Goal: Register for event/course

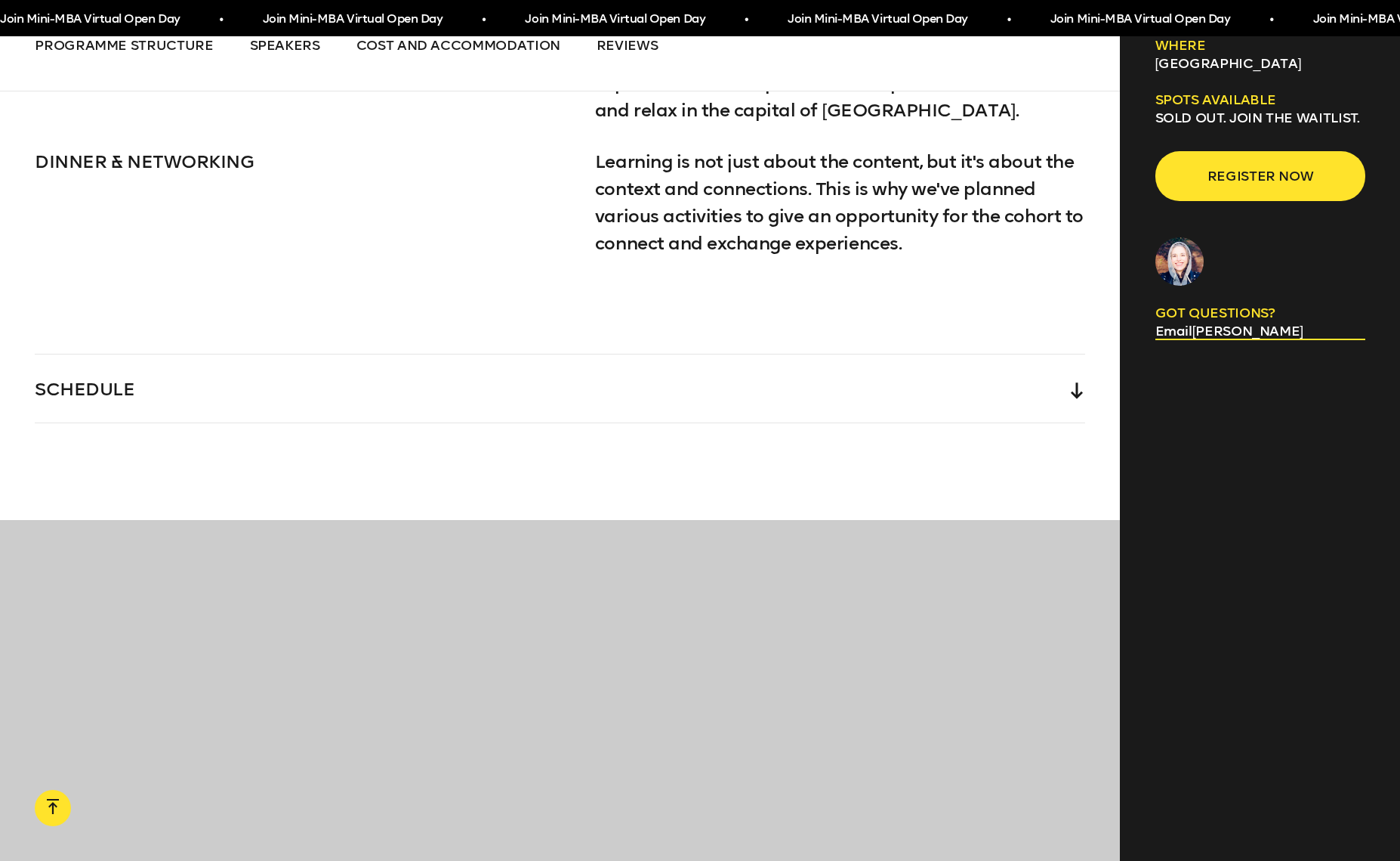
scroll to position [3482, 0]
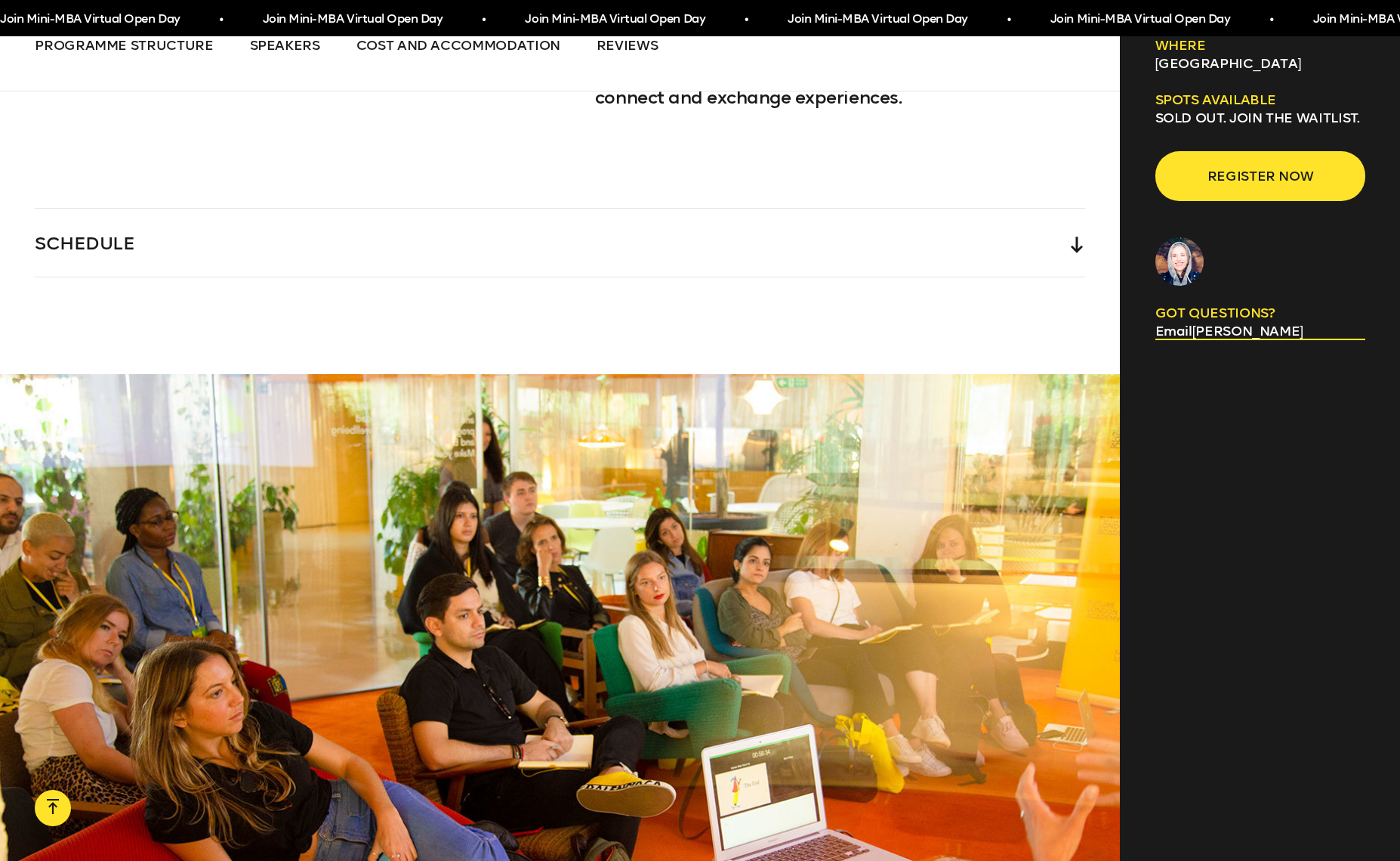
click at [531, 267] on div "SCHEDULE" at bounding box center [560, 242] width 1050 height 68
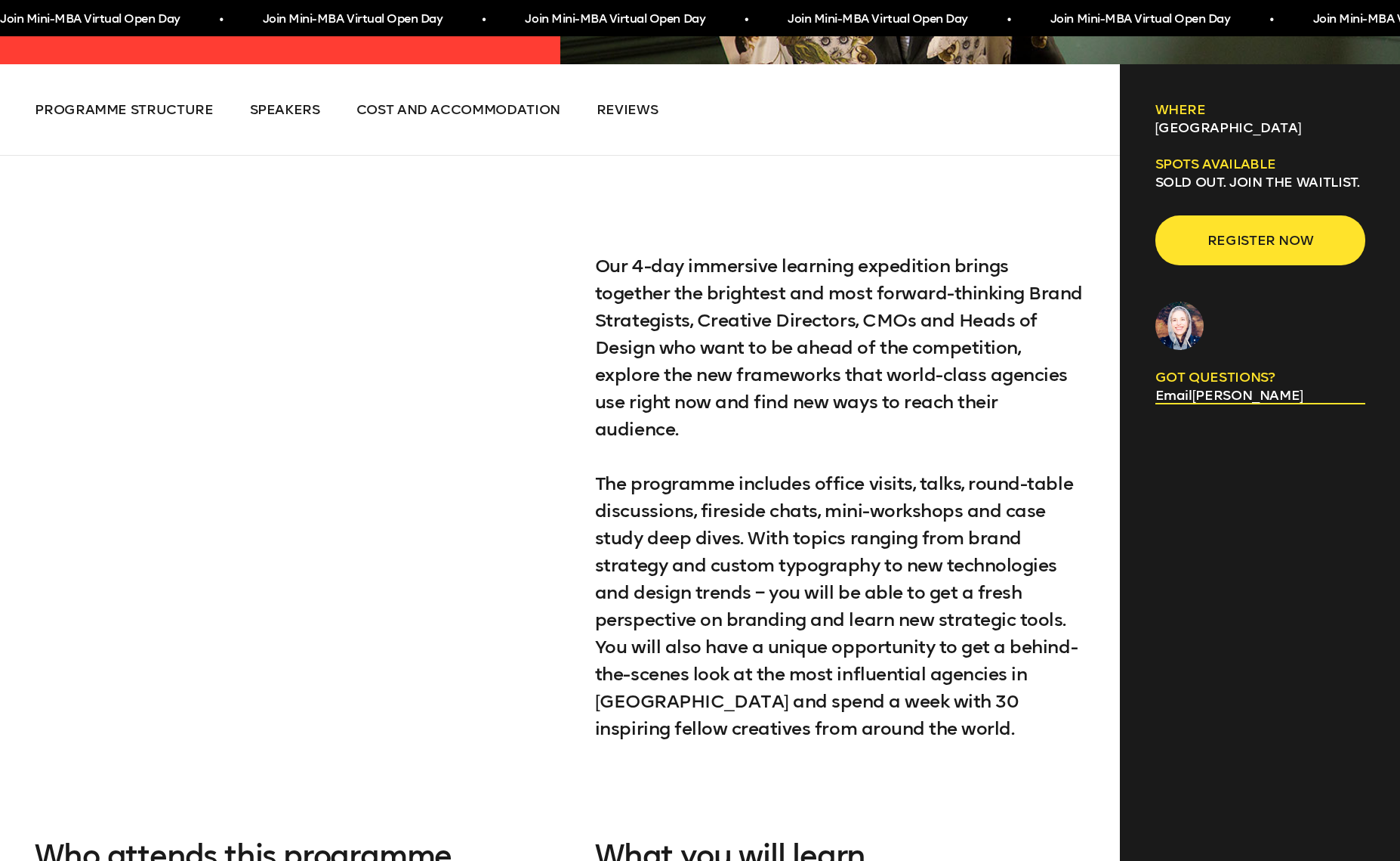
scroll to position [0, 0]
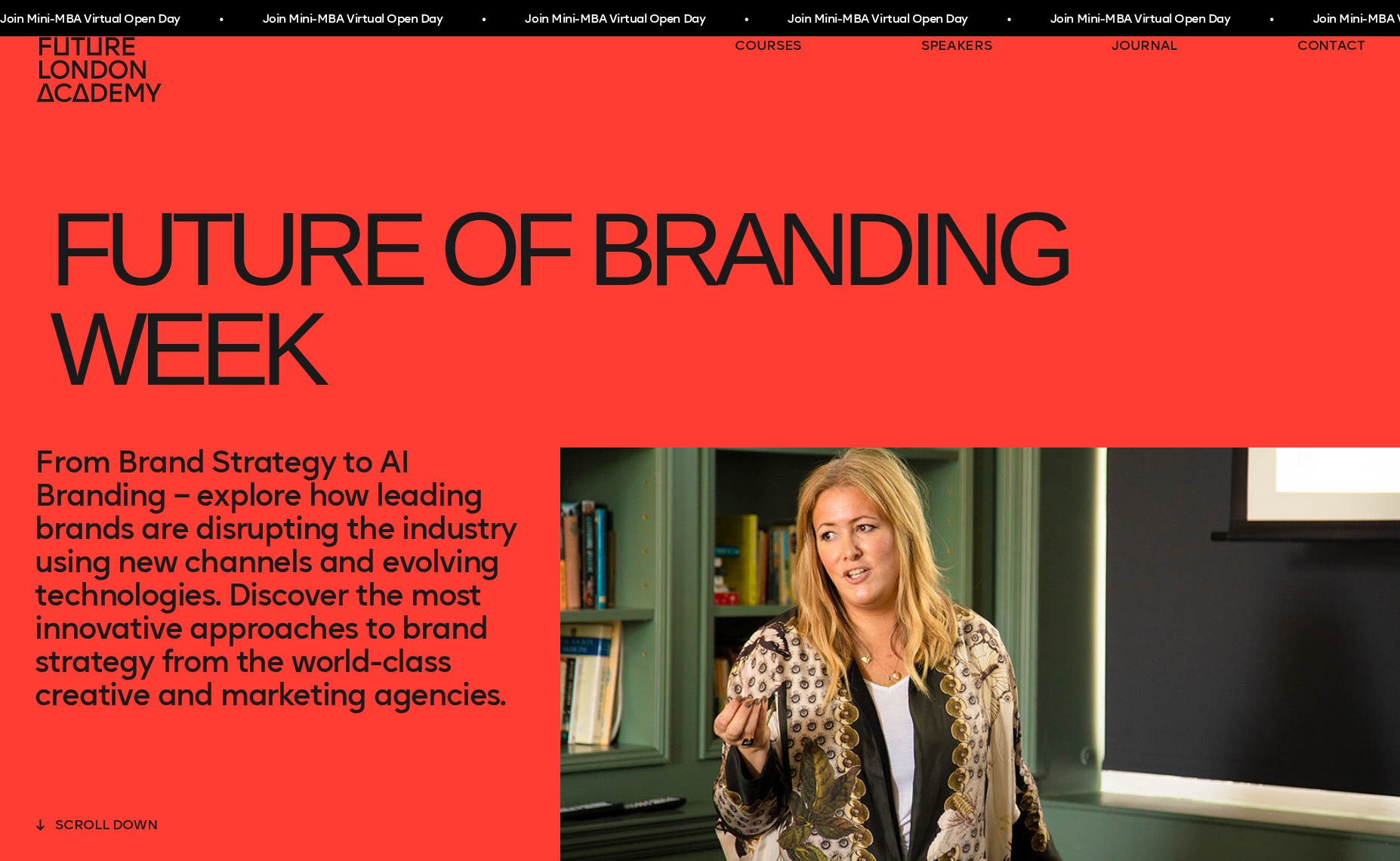
click at [285, 17] on span "Join Mini-MBA Virtual Open Day • Join Mini-MBA Virtual Open Day • Join Mini-MBA…" at bounding box center [657, 19] width 1314 height 28
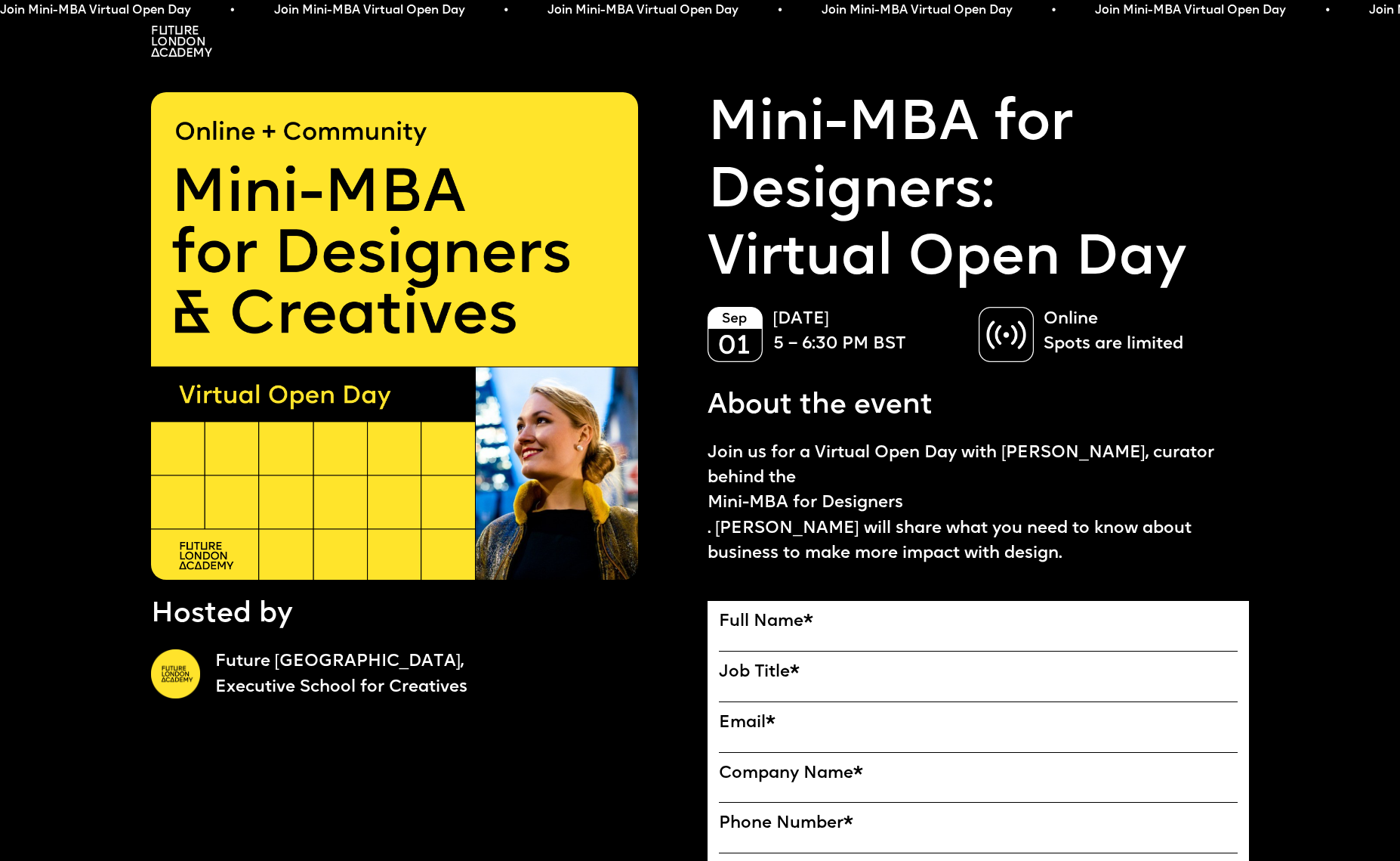
click at [180, 46] on img at bounding box center [181, 42] width 61 height 31
